Goal: Answer question/provide support

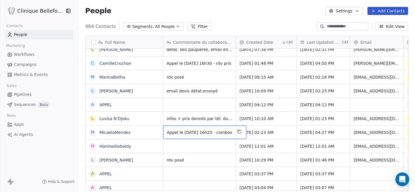
click at [234, 133] on div "Appel le [DATE] 16h25 - combox" at bounding box center [204, 133] width 83 height 14
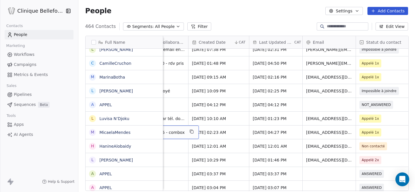
scroll to position [0, 48]
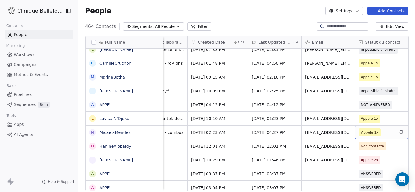
click at [368, 135] on span "Appelé 1x" at bounding box center [369, 133] width 17 height 6
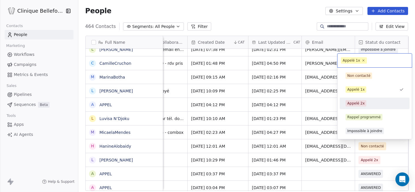
click at [361, 106] on div "Appelé 2x" at bounding box center [355, 103] width 17 height 5
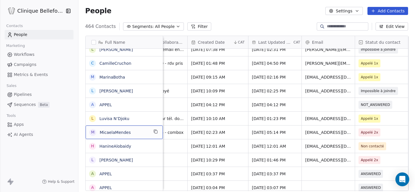
scroll to position [0, 0]
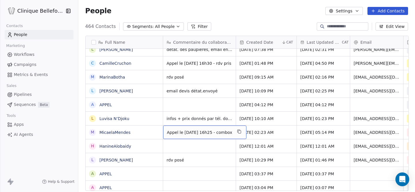
click at [207, 134] on span "Appel le [DATE] 16h25 - combox" at bounding box center [199, 133] width 65 height 6
click at [215, 138] on div "Appel le [DATE] 16h25 - combox" at bounding box center [204, 133] width 83 height 14
click at [222, 134] on span "Appel le [DATE] 16h25 - combox" at bounding box center [199, 133] width 65 height 6
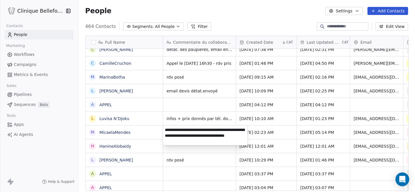
type textarea "**********"
click at [283, 128] on html "Clinique Bellefontaine Contacts People Marketing Workflows Campaigns Metrics & …" at bounding box center [207, 96] width 415 height 192
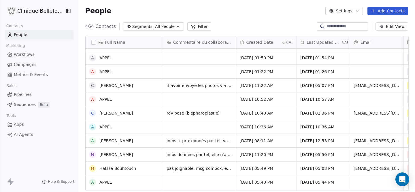
scroll to position [649, 0]
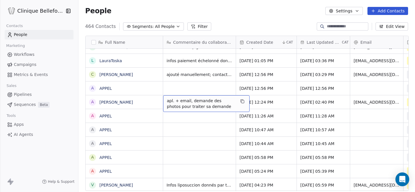
click at [214, 106] on span "apl. + email, demande des photos pour traiter sa demande" at bounding box center [201, 104] width 69 height 12
click at [213, 107] on span "apl. + email, demande des photos pour traiter sa demande" at bounding box center [201, 104] width 69 height 12
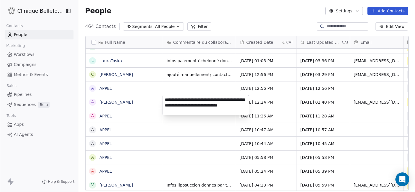
type textarea "**********"
click at [285, 97] on html "Clinique Bellefontaine Contacts People Marketing Workflows Campaigns Metrics & …" at bounding box center [207, 96] width 415 height 192
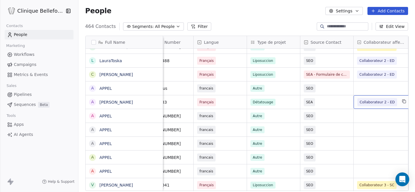
click at [379, 101] on span "Collaborateur 2 - ED" at bounding box center [377, 102] width 35 height 6
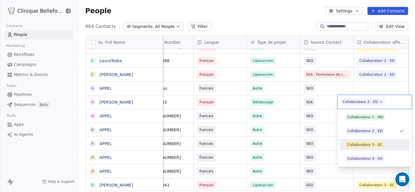
click at [366, 145] on div "Collaborateur 3 - SC" at bounding box center [364, 144] width 35 height 5
